Goal: Information Seeking & Learning: Learn about a topic

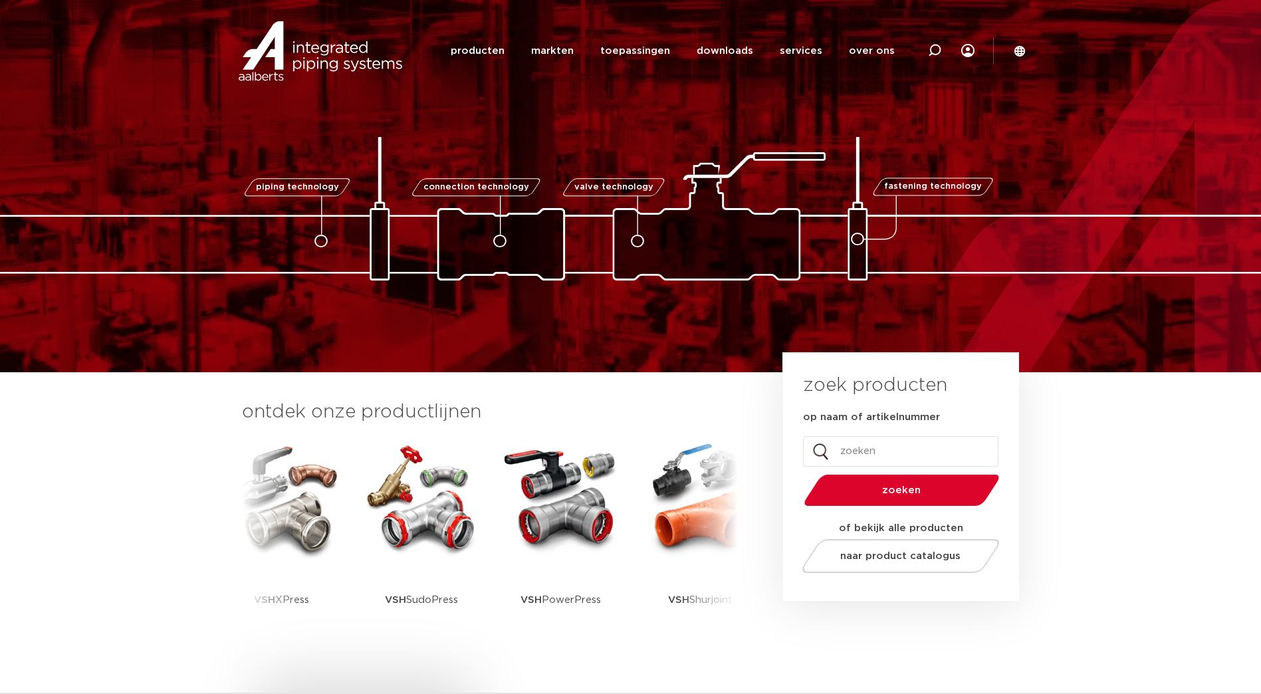
click at [490, 55] on link "producten" at bounding box center [478, 50] width 54 height 51
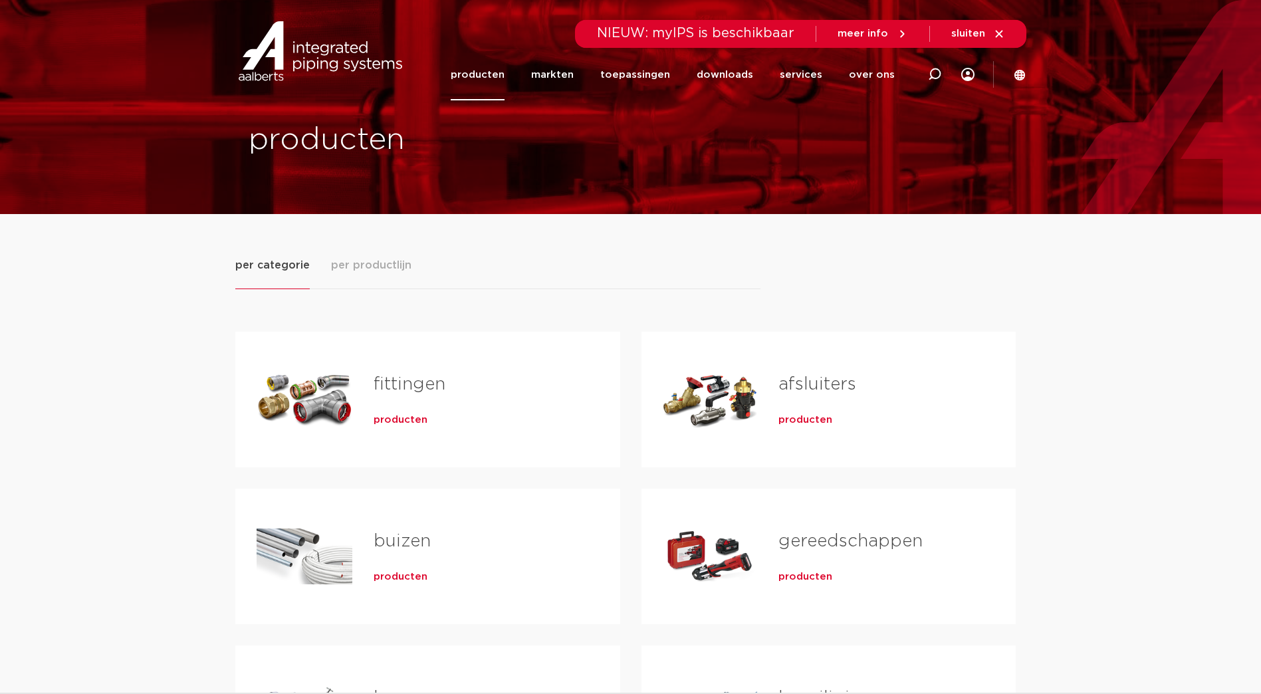
drag, startPoint x: 0, startPoint y: 0, endPoint x: 386, endPoint y: 382, distance: 542.9
click at [386, 382] on link "fittingen" at bounding box center [410, 384] width 72 height 17
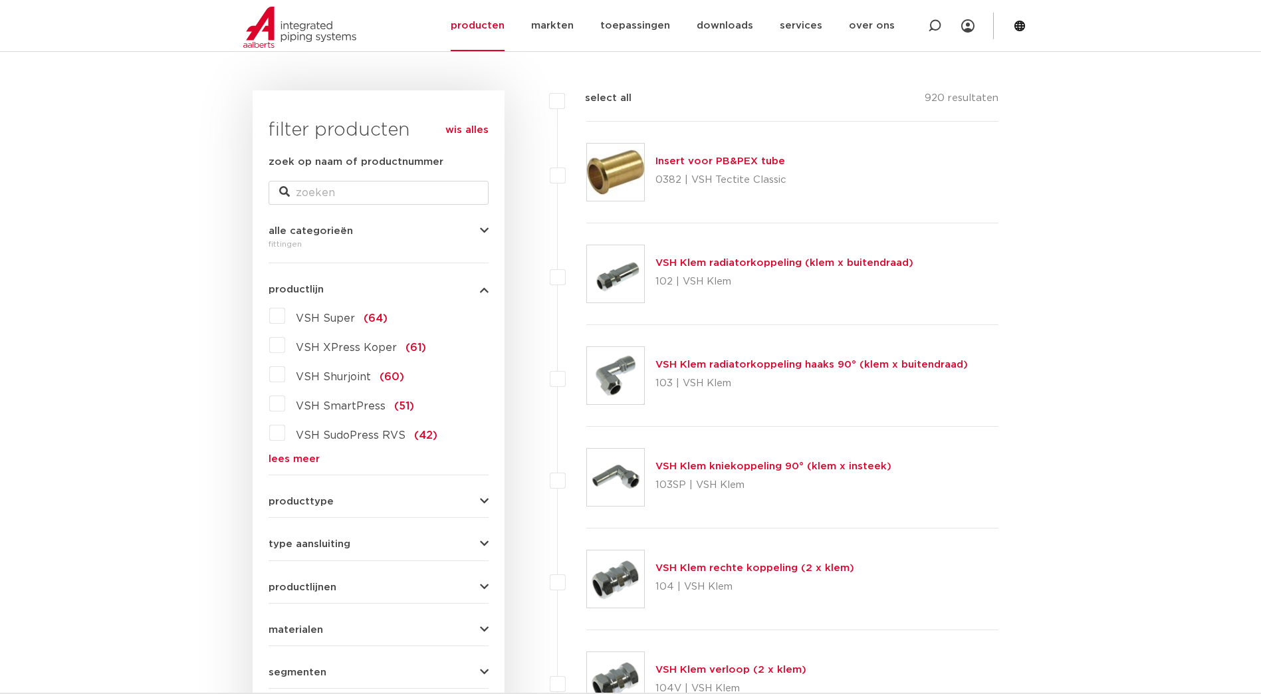
scroll to position [199, 0]
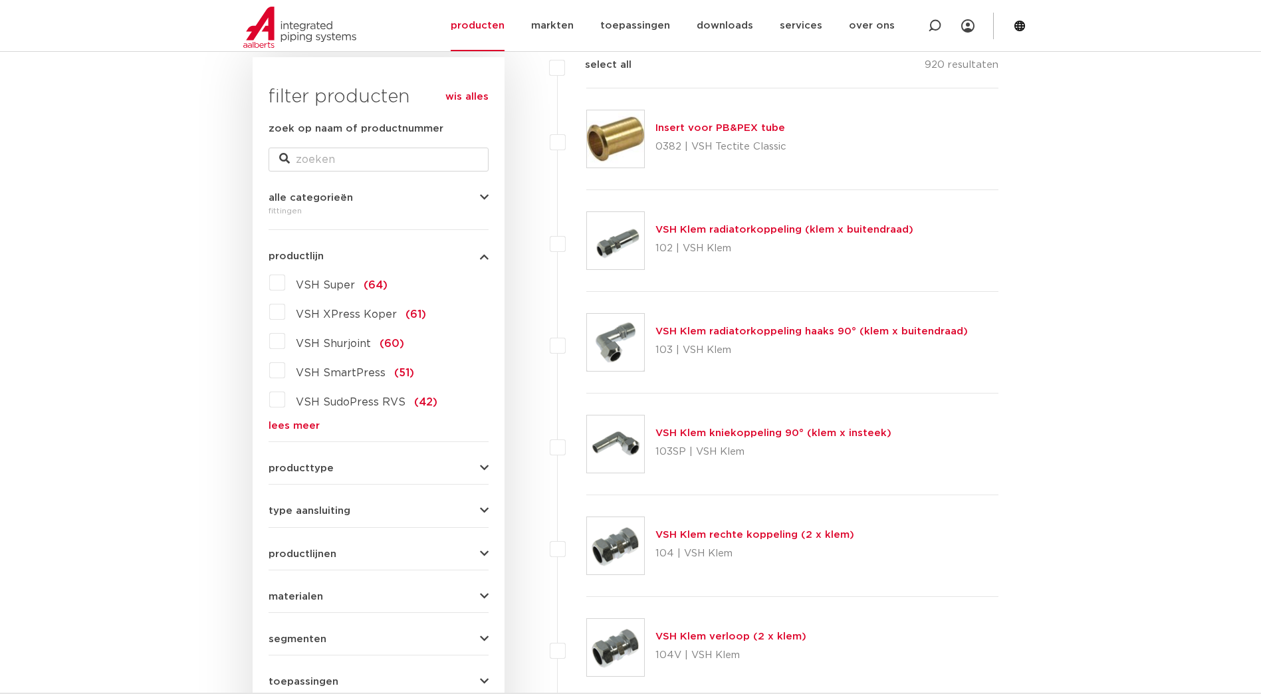
click at [285, 427] on link "lees meer" at bounding box center [379, 426] width 220 height 10
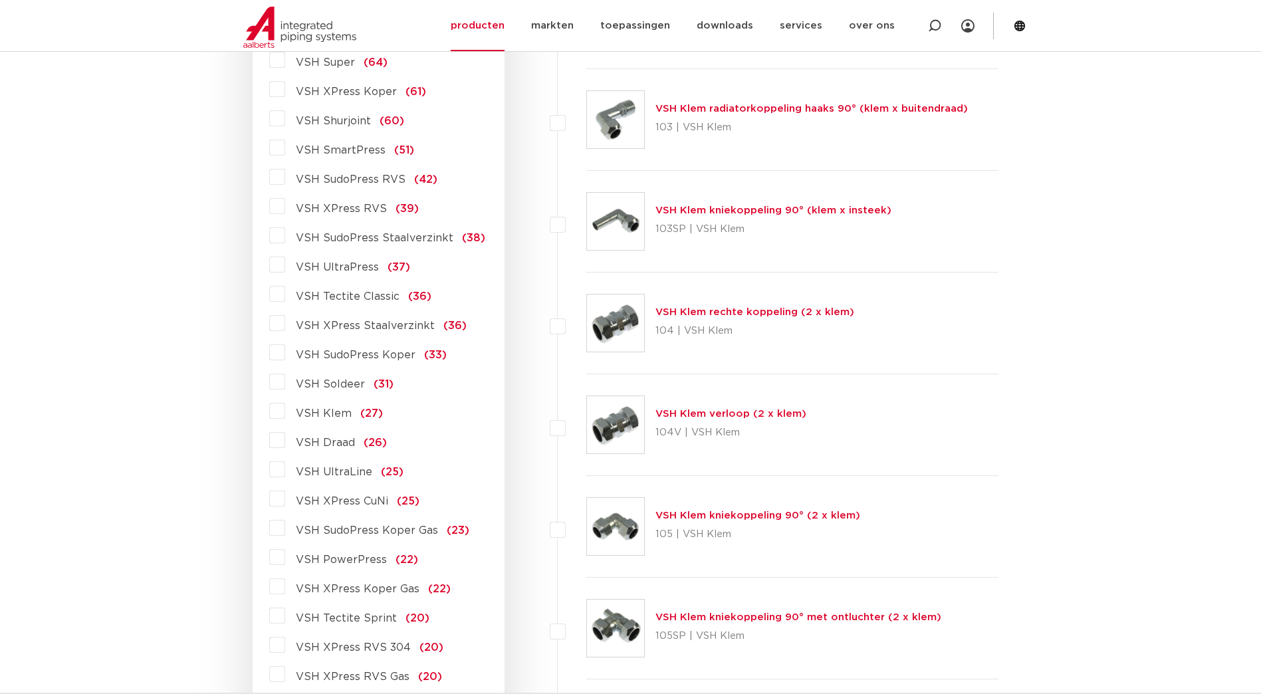
scroll to position [399, 0]
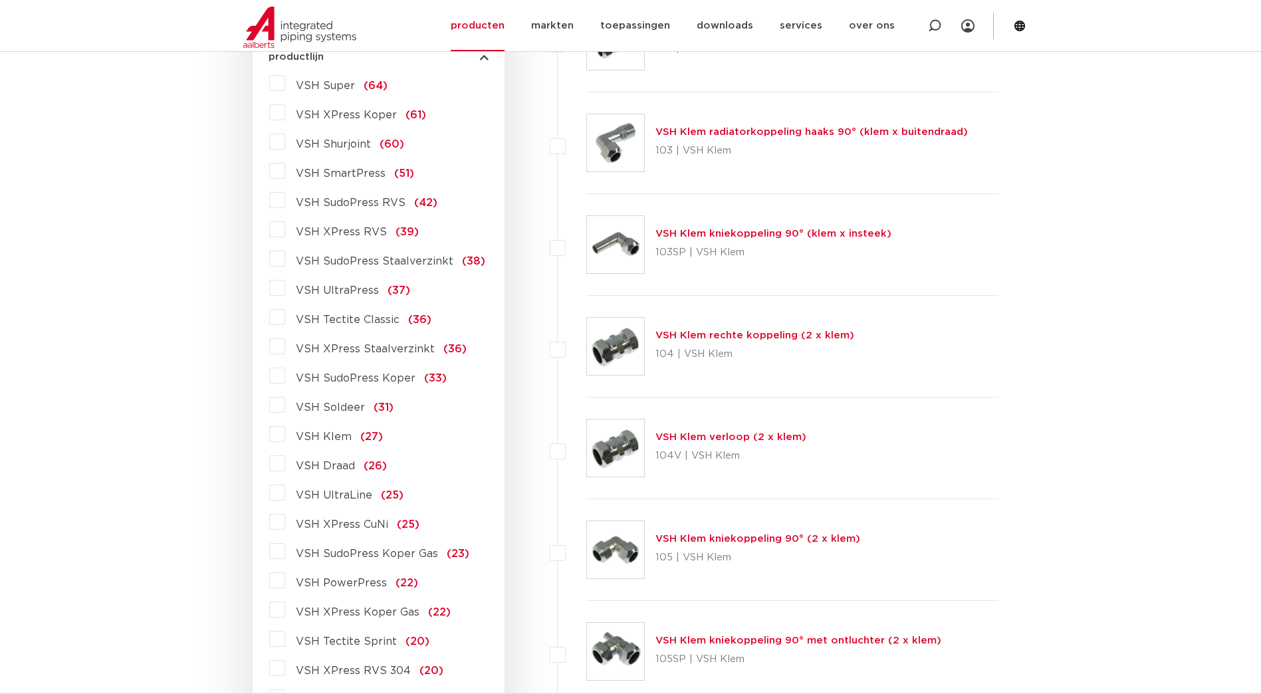
click at [285, 83] on label "VSH Super (64)" at bounding box center [336, 82] width 102 height 21
click at [0, 0] on input "VSH Super (64)" at bounding box center [0, 0] width 0 height 0
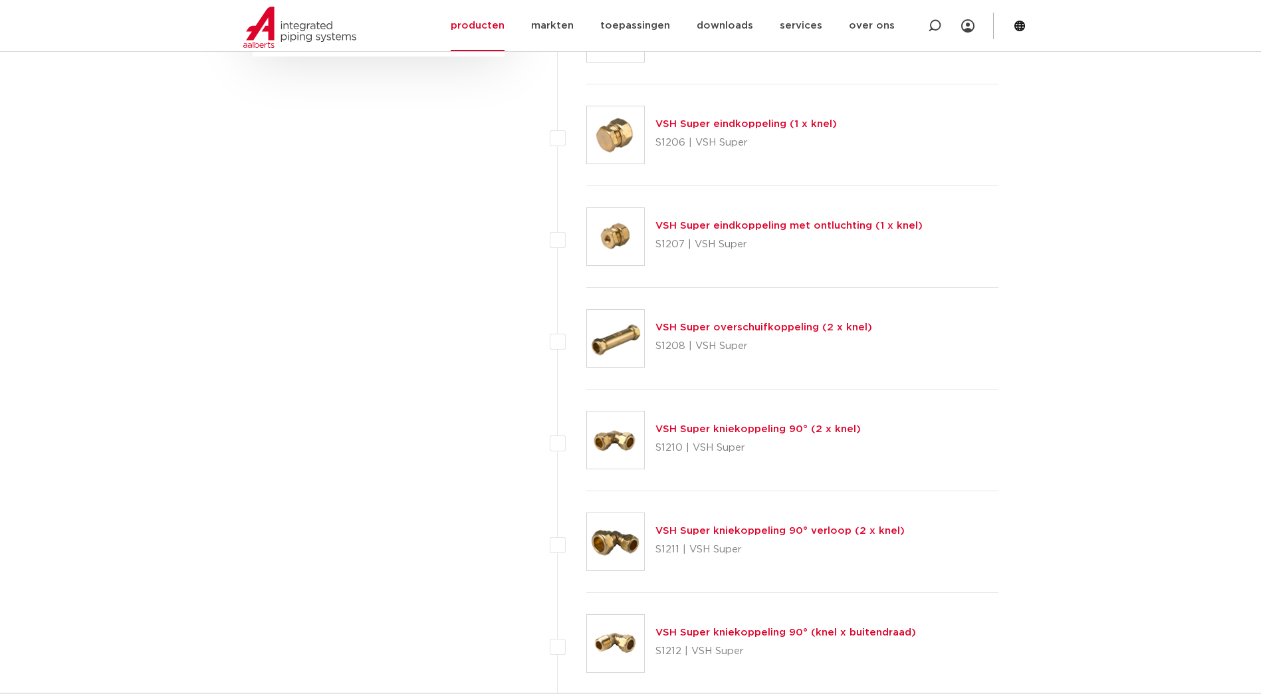
scroll to position [931, 0]
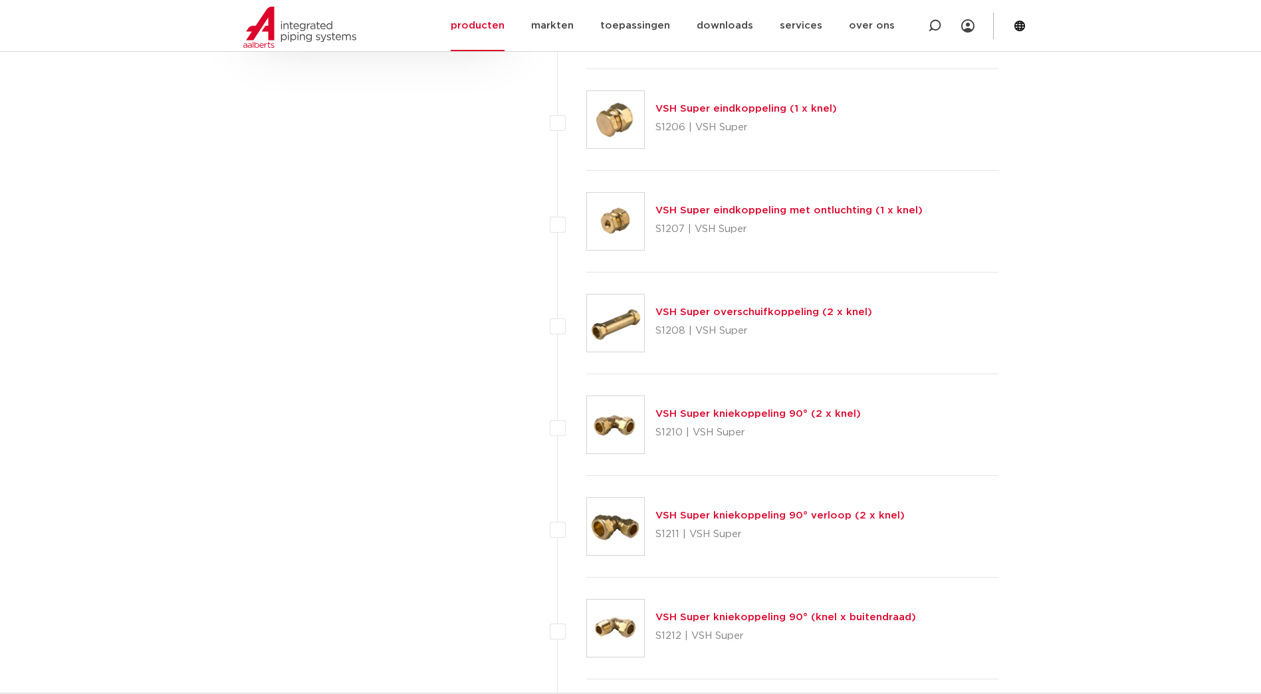
click at [722, 413] on link "VSH Super kniekoppeling 90° (2 x knel)" at bounding box center [757, 414] width 205 height 10
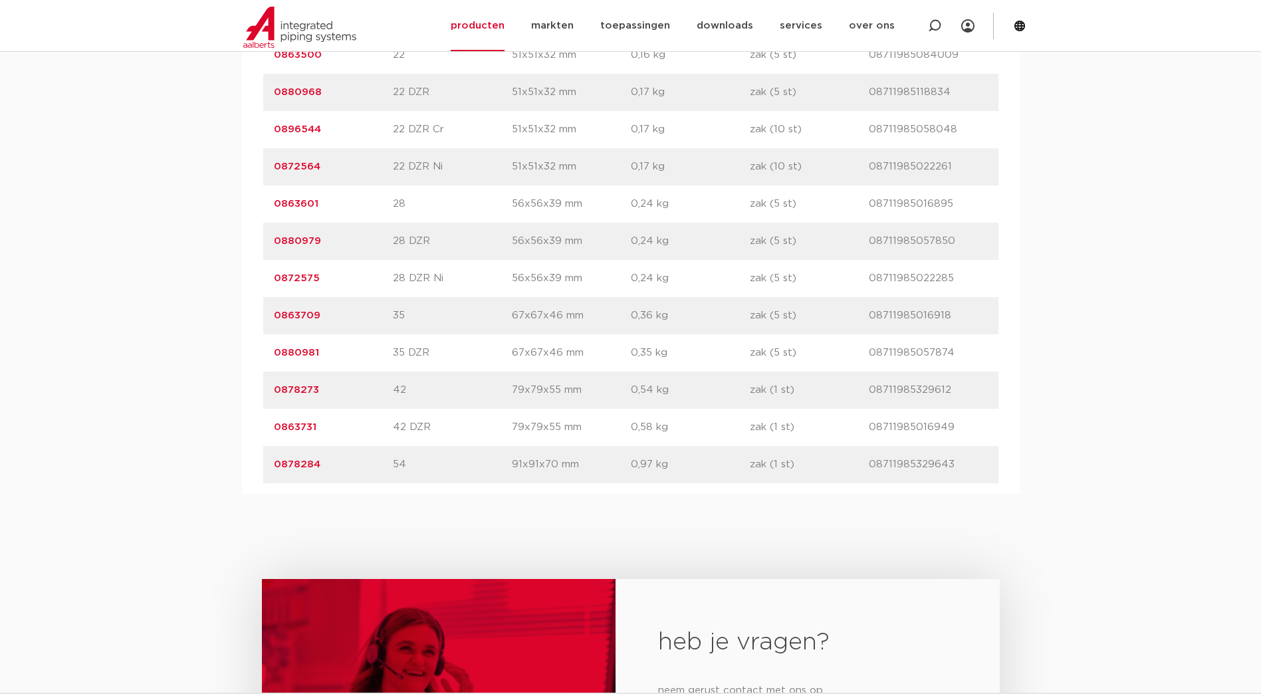
scroll to position [1662, 0]
